Goal: Task Accomplishment & Management: Use online tool/utility

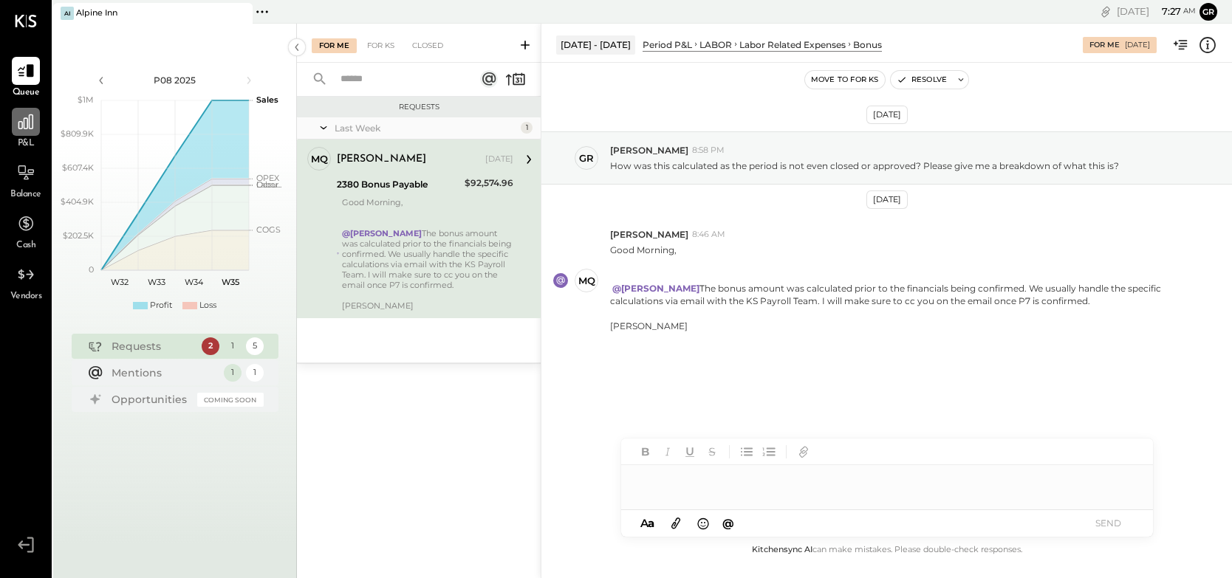
click at [18, 129] on icon at bounding box center [25, 121] width 19 height 19
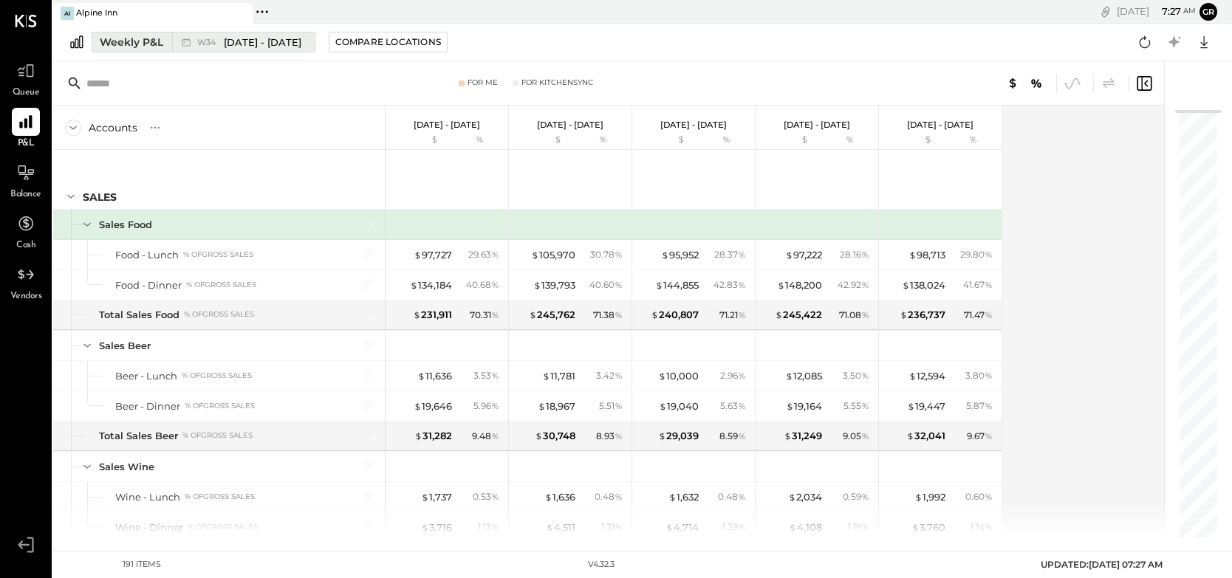
click at [148, 43] on div "Weekly P&L" at bounding box center [132, 42] width 64 height 15
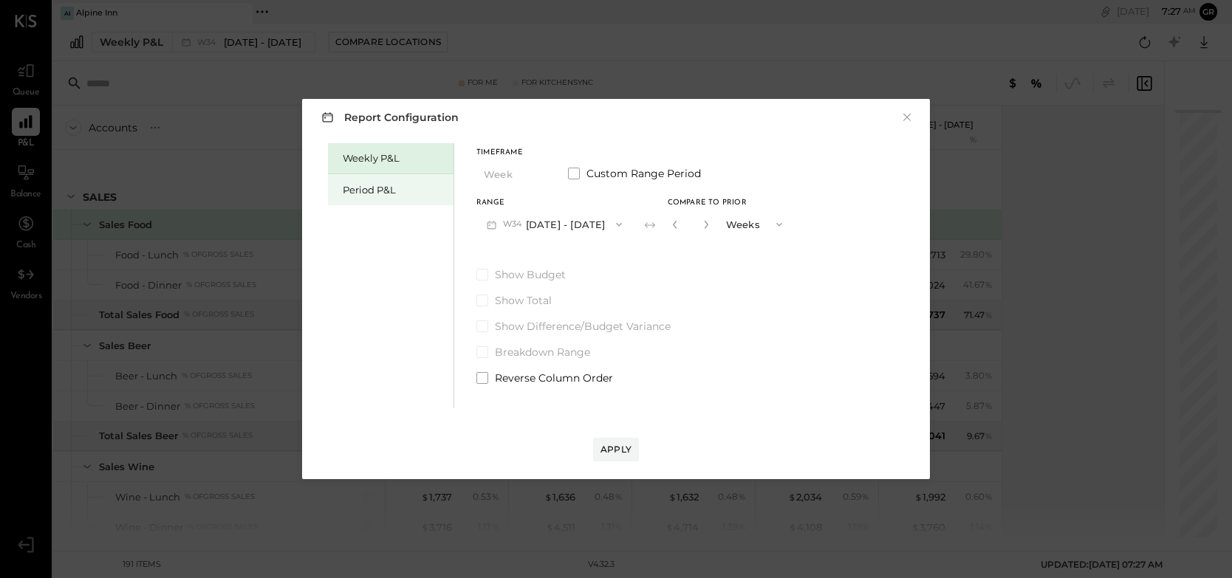
click at [377, 185] on div "Period P&L" at bounding box center [394, 190] width 103 height 14
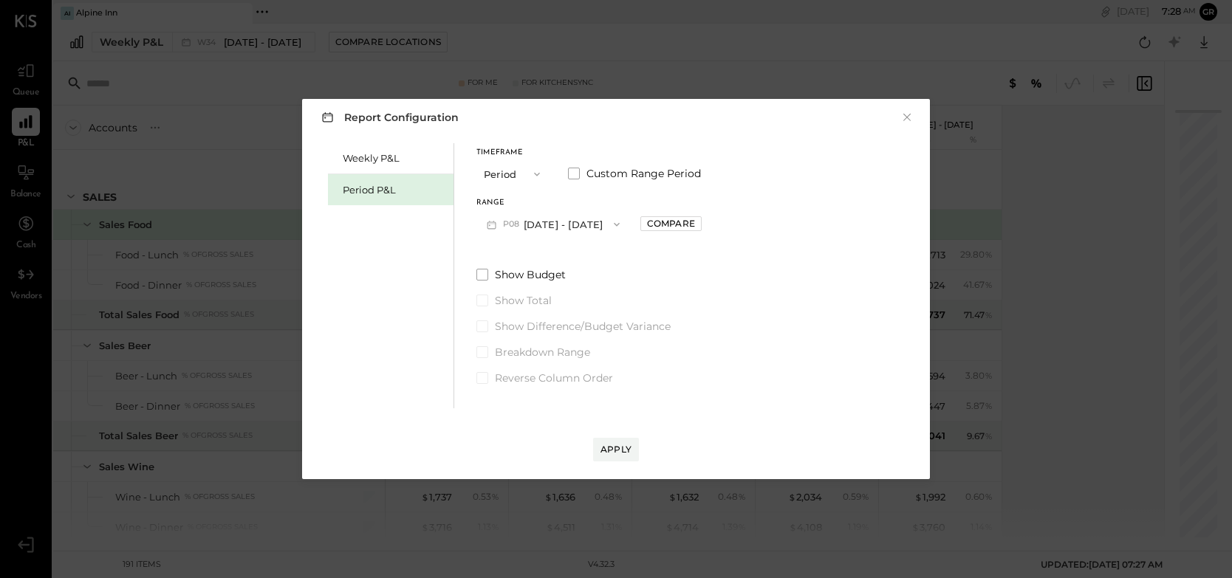
click at [613, 222] on icon "button" at bounding box center [617, 225] width 12 height 12
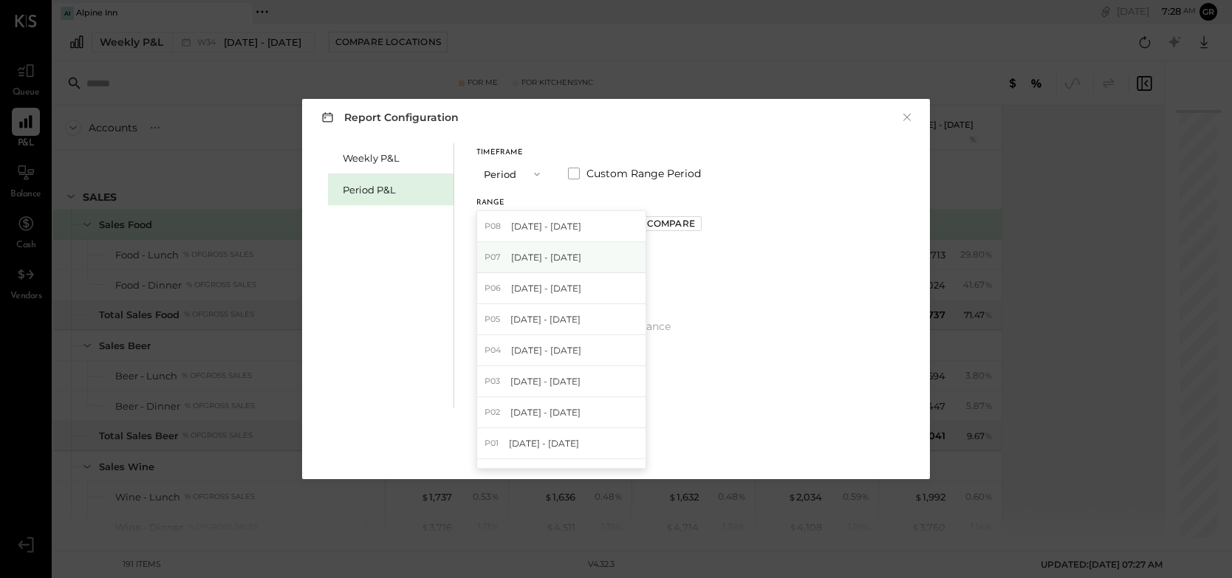
click at [583, 248] on div "P07 [DATE] - [DATE]" at bounding box center [561, 257] width 168 height 31
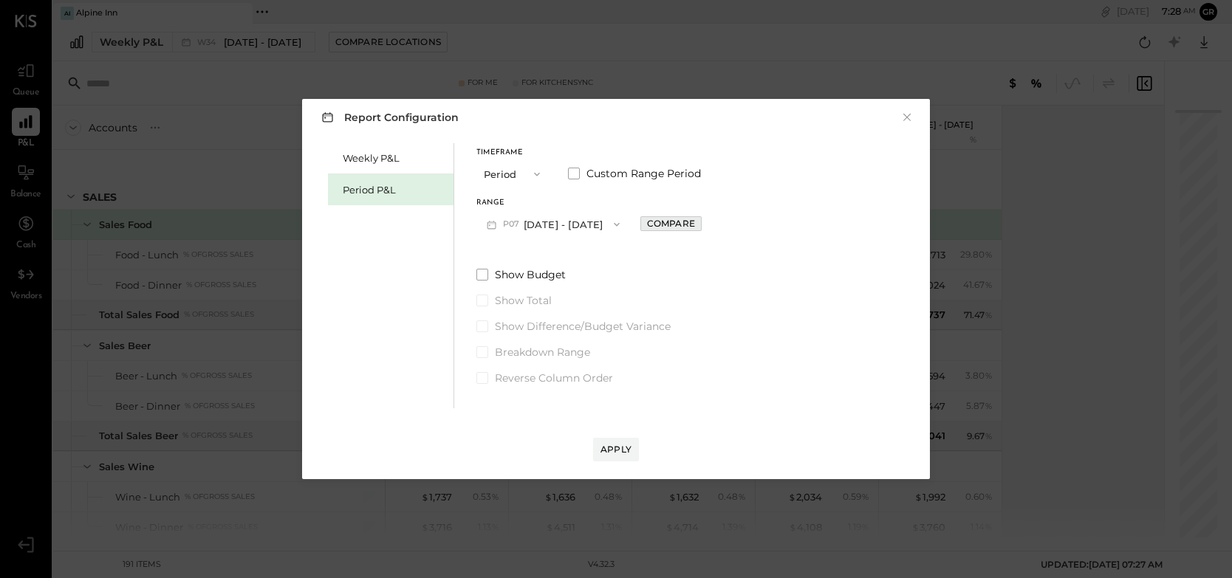
click at [686, 219] on div "Compare" at bounding box center [671, 223] width 48 height 13
click at [708, 222] on icon "button" at bounding box center [703, 224] width 9 height 9
type input "*"
click at [612, 452] on div "Apply" at bounding box center [615, 449] width 31 height 13
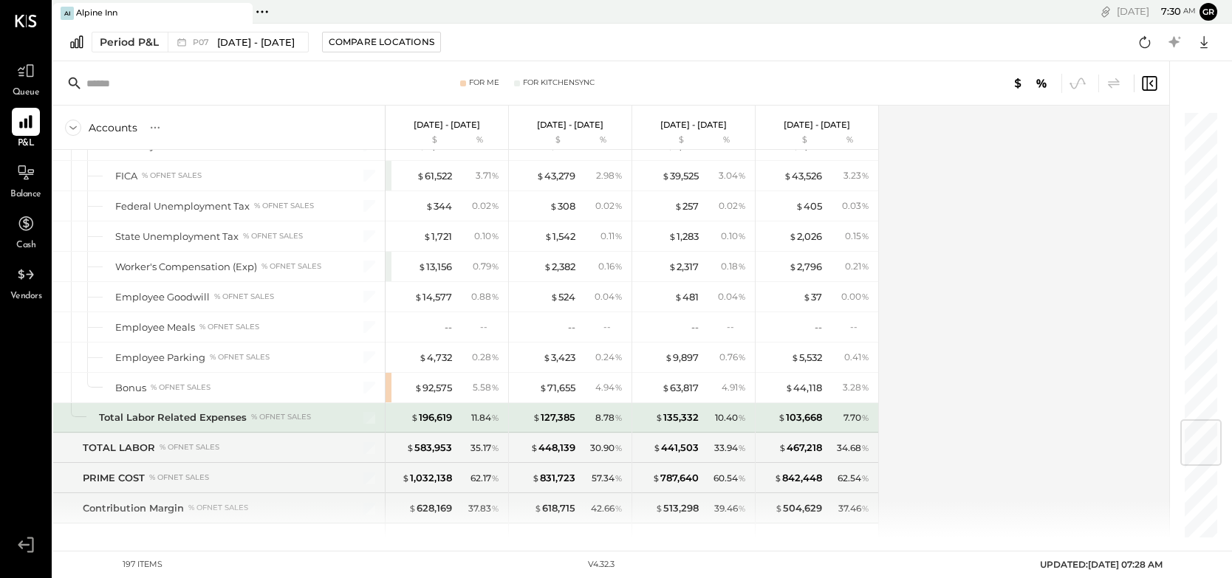
scroll to position [2590, 0]
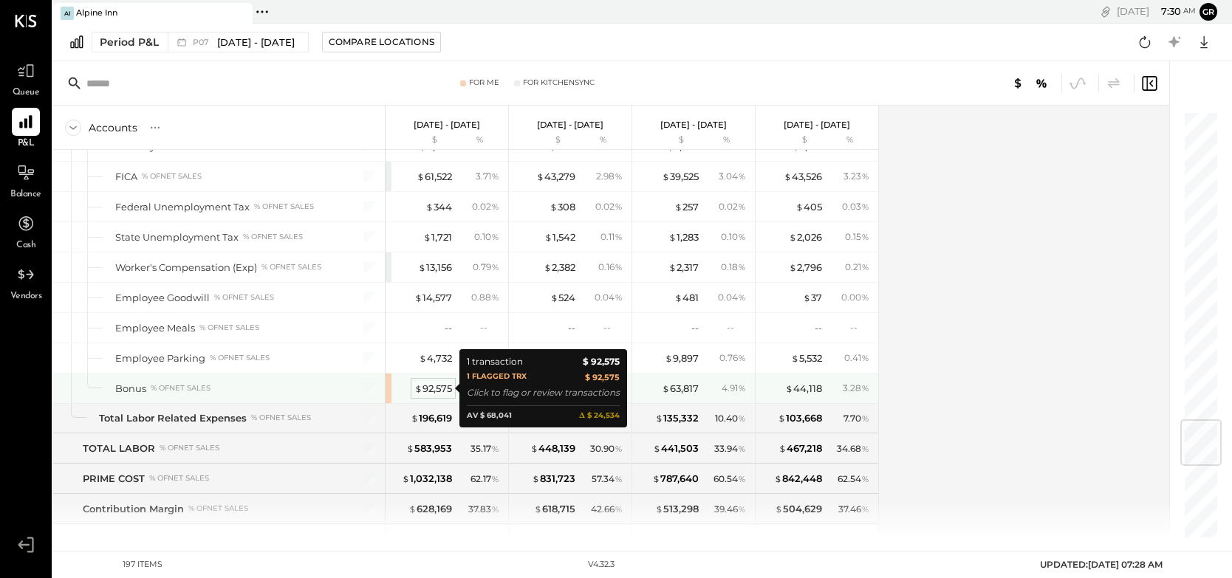
click at [435, 385] on div "$ 92,575" at bounding box center [433, 389] width 38 height 14
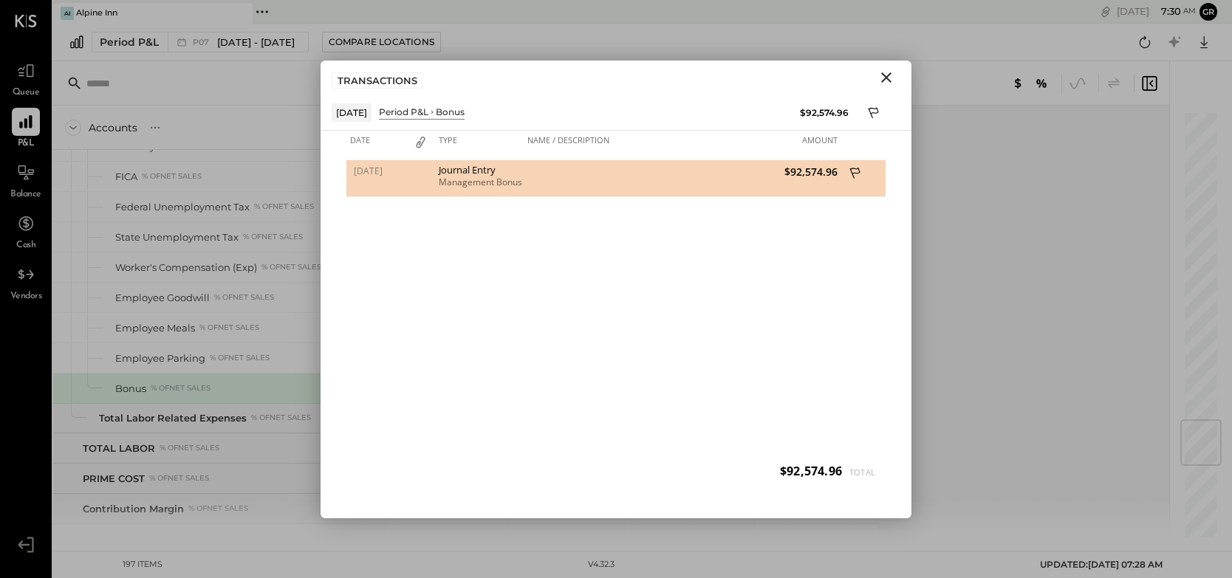
click at [855, 169] on icon at bounding box center [855, 174] width 13 height 18
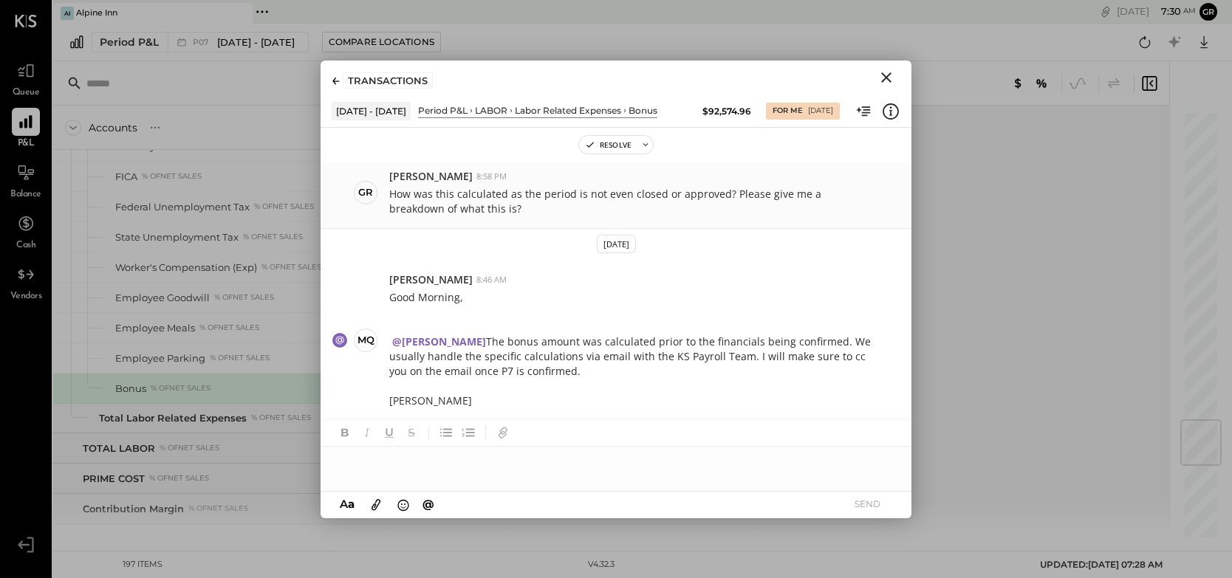
scroll to position [37, 0]
click at [886, 78] on icon "Close" at bounding box center [886, 77] width 10 height 10
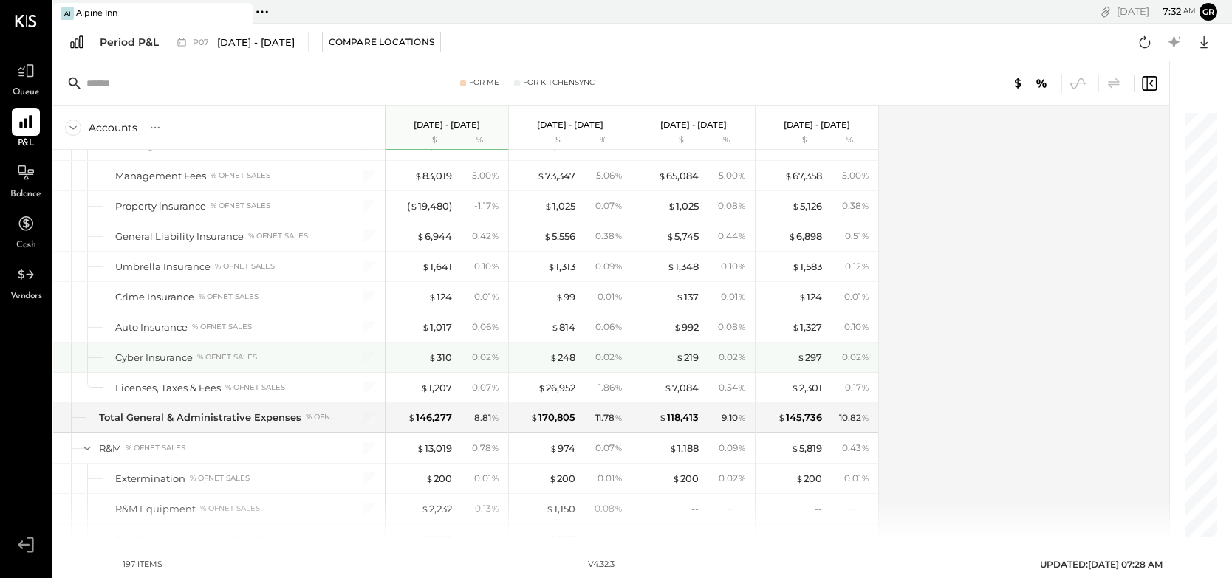
scroll to position [4030, 0]
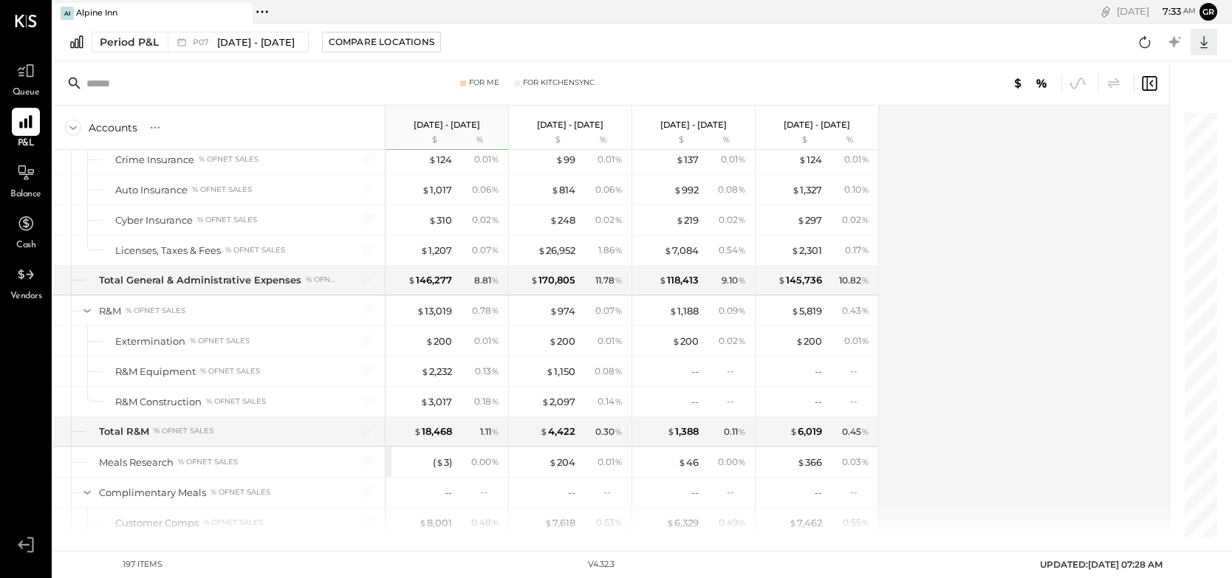
click at [1202, 46] on icon at bounding box center [1203, 41] width 19 height 19
click at [1156, 124] on div "Excel" at bounding box center [1158, 128] width 118 height 31
click at [140, 38] on div "Period P&L" at bounding box center [129, 42] width 59 height 15
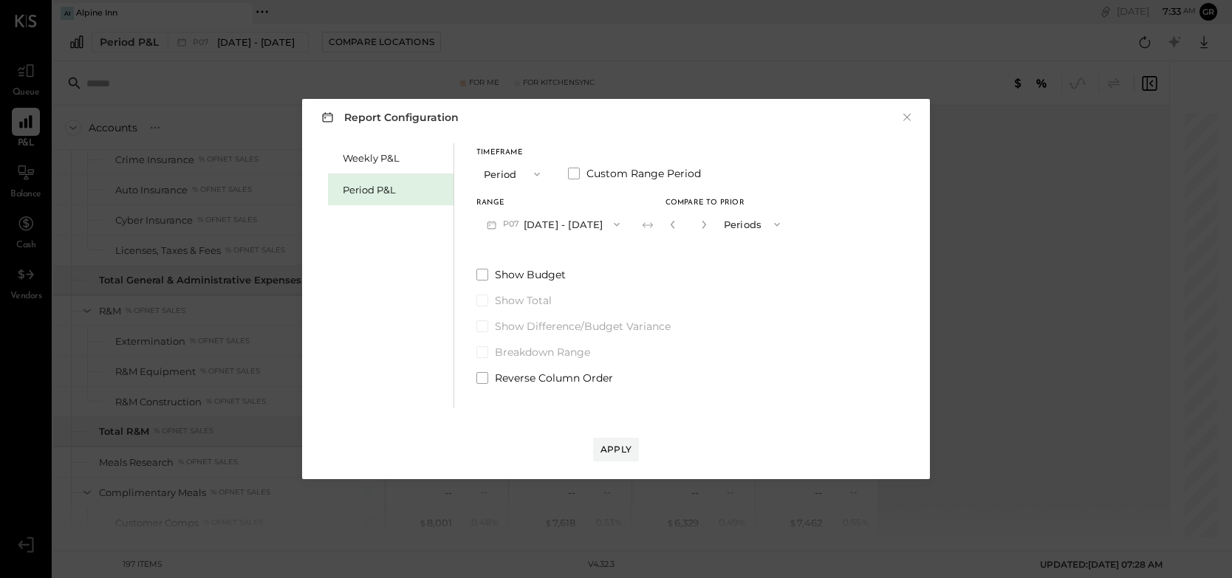
click at [537, 175] on icon "button" at bounding box center [537, 175] width 6 height 4
click at [508, 226] on div "YTD" at bounding box center [513, 226] width 72 height 27
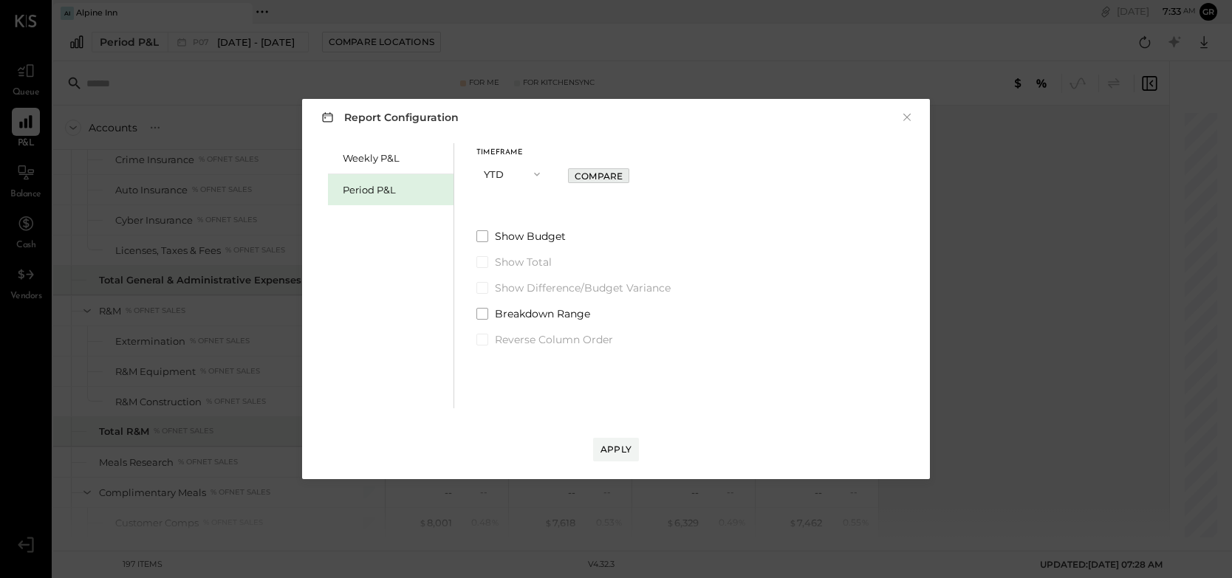
click at [598, 172] on div "Compare" at bounding box center [599, 176] width 48 height 13
click at [625, 172] on icon "button" at bounding box center [624, 174] width 9 height 9
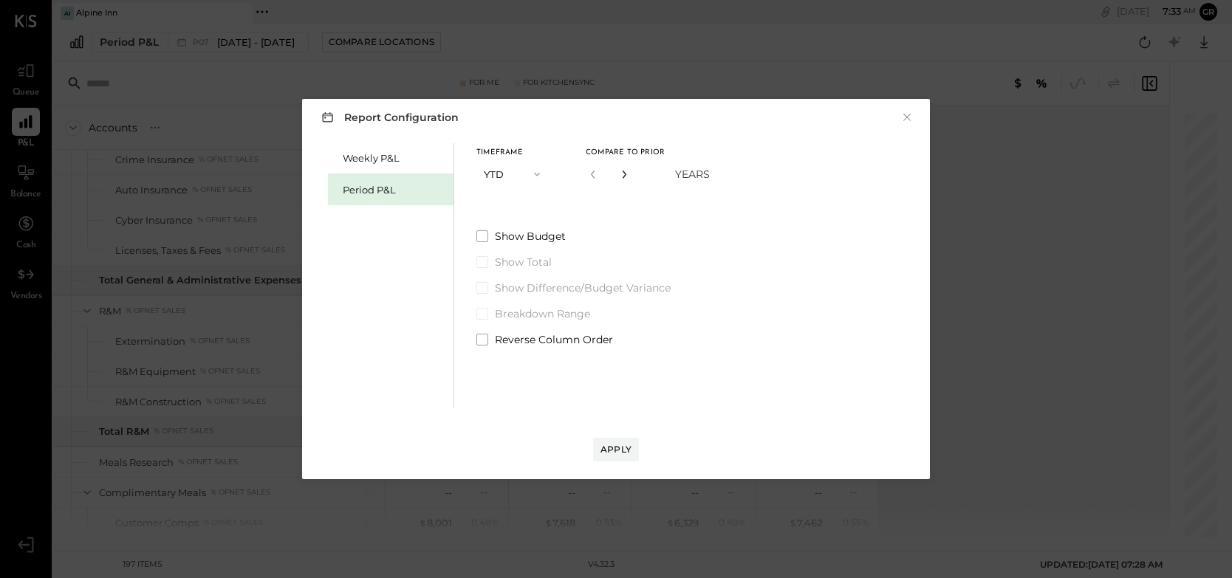
type input "*"
click at [607, 444] on div "Apply" at bounding box center [615, 449] width 31 height 13
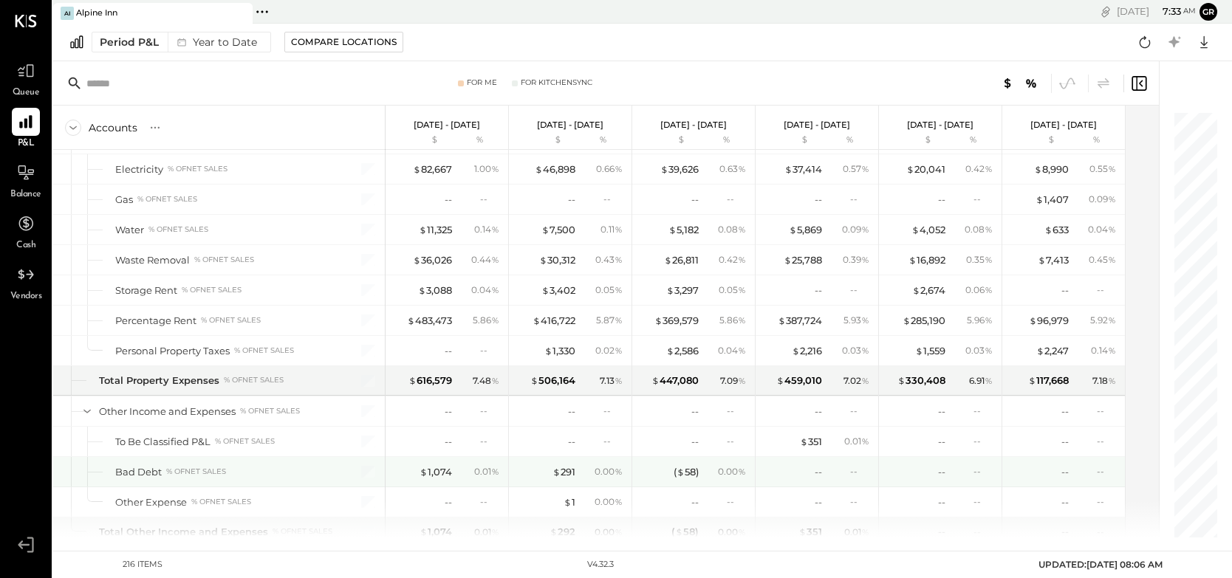
scroll to position [5549, 0]
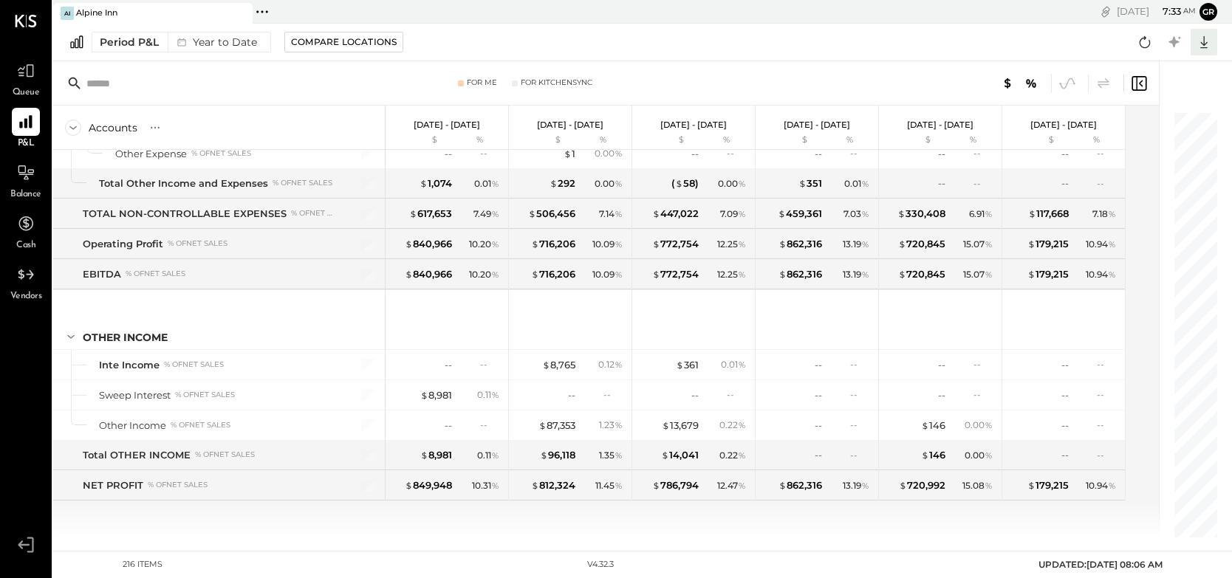
click at [1207, 44] on icon at bounding box center [1203, 41] width 19 height 19
click at [1170, 121] on div "Excel" at bounding box center [1158, 128] width 118 height 31
